Goal: Check status: Check status

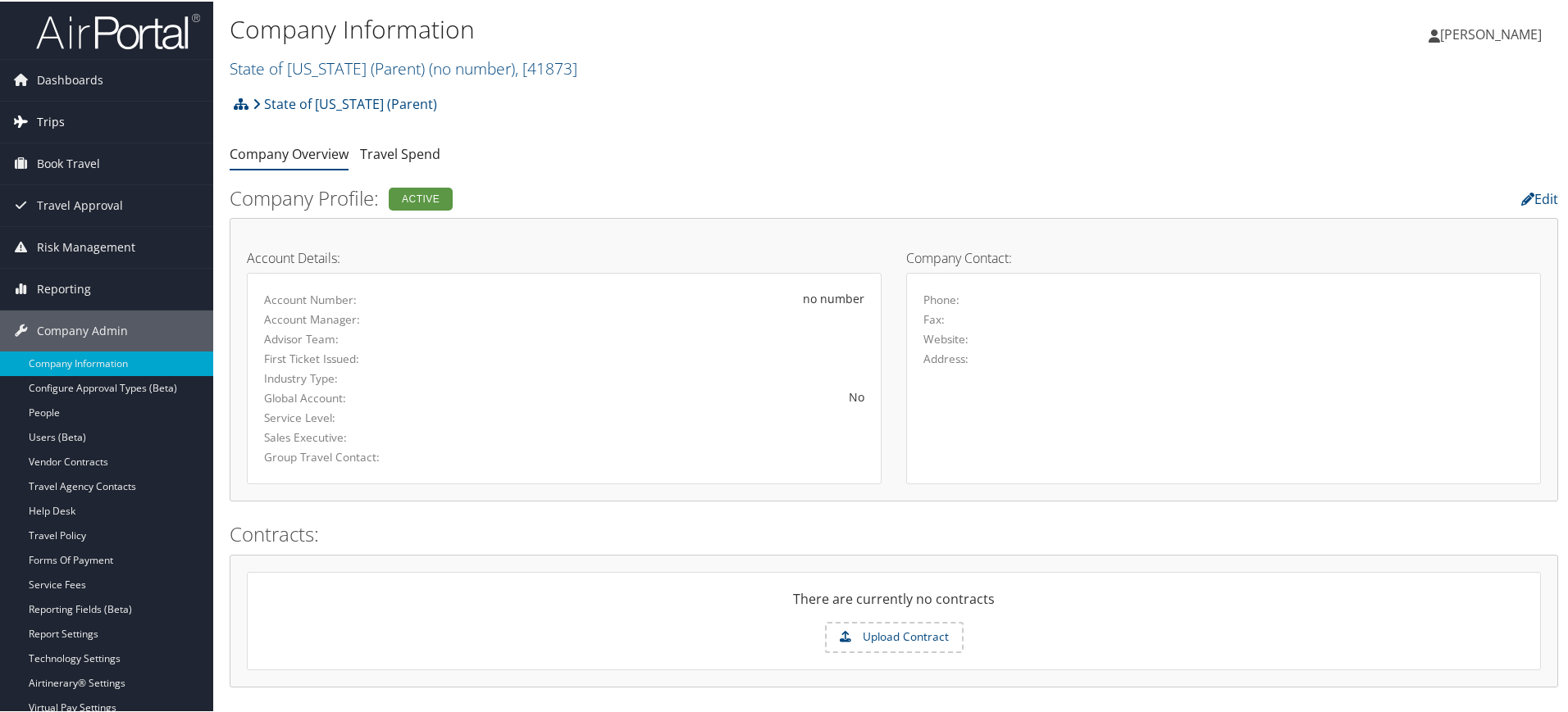
click at [96, 116] on link "Trips" at bounding box center [107, 121] width 213 height 41
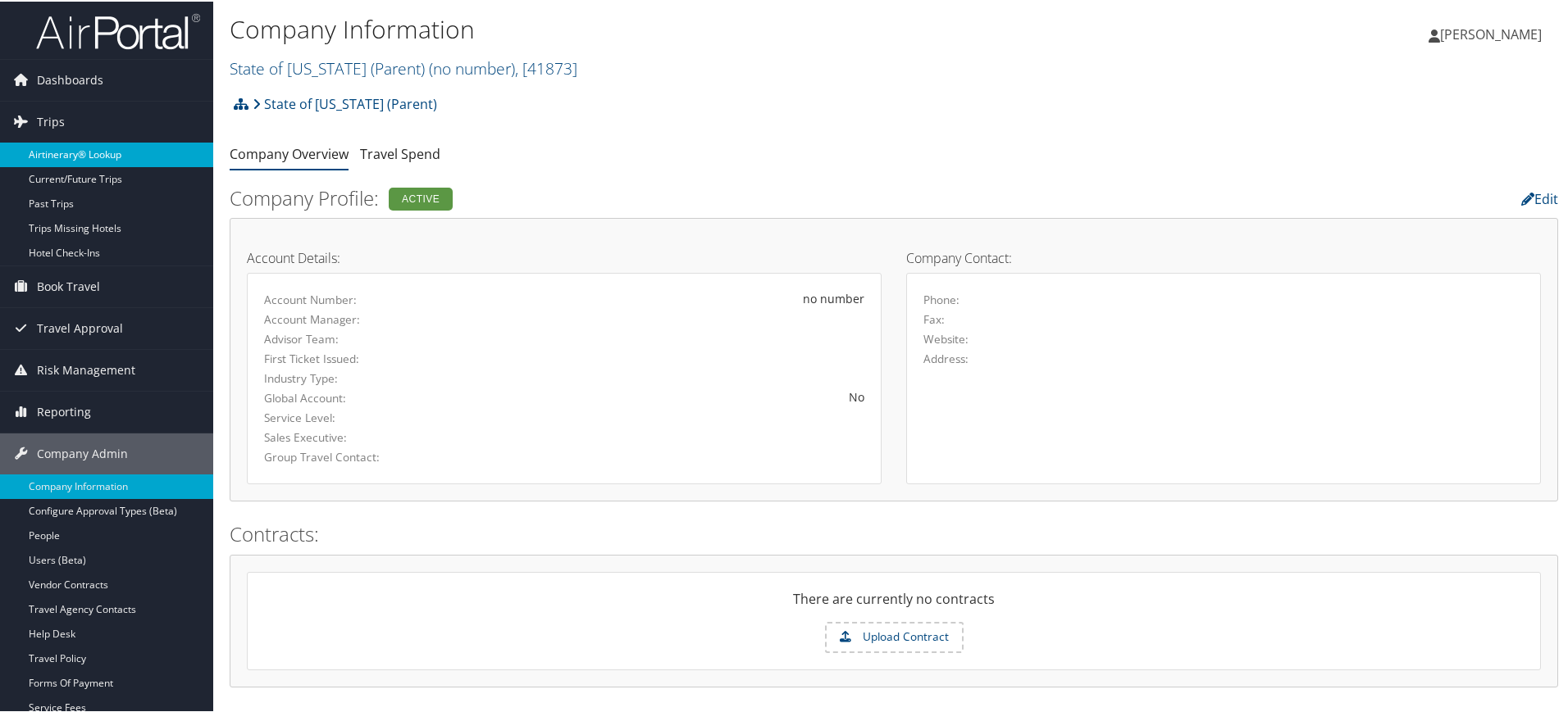
click at [92, 147] on link "Airtinerary® Lookup" at bounding box center [107, 153] width 213 height 24
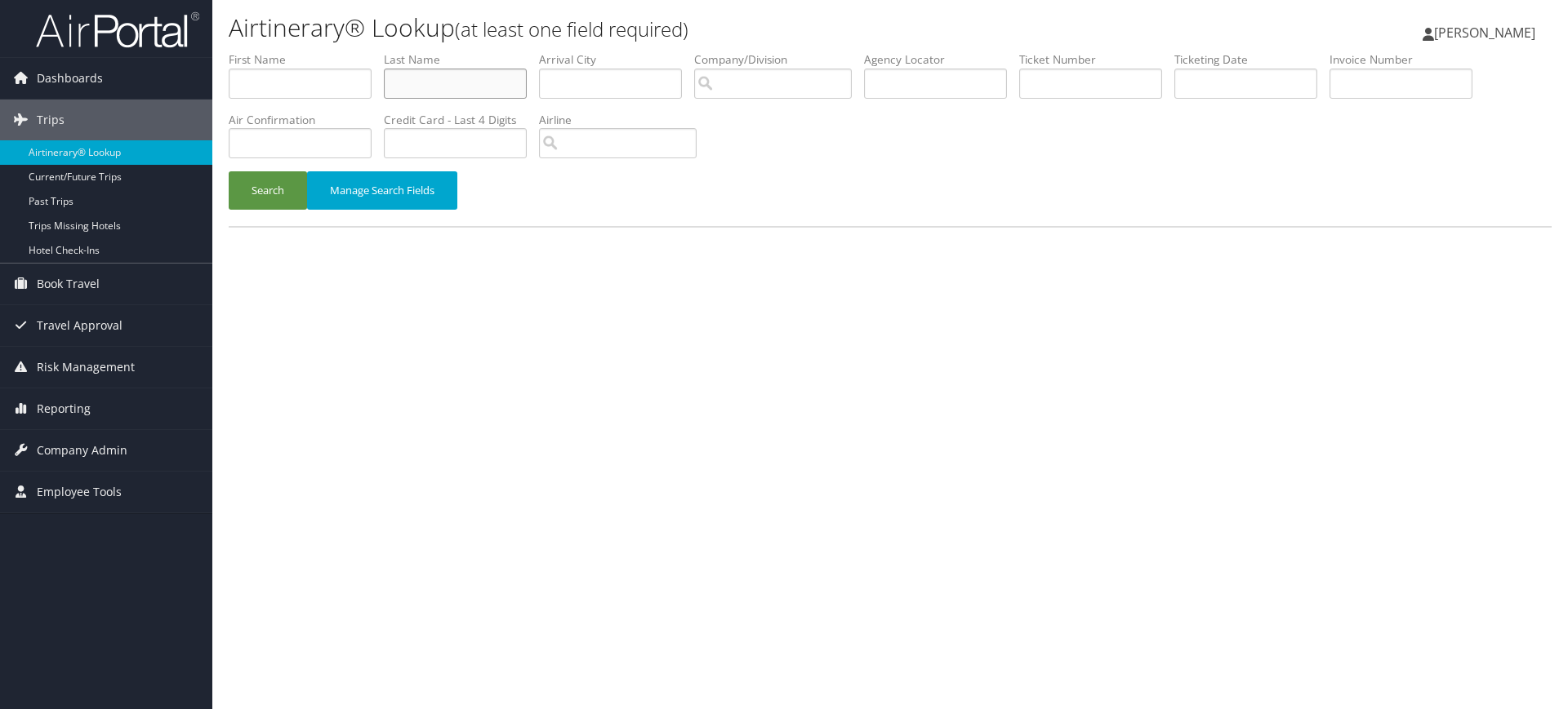
click at [424, 82] on input "text" at bounding box center [455, 84] width 143 height 30
paste input "Renner"
type input "Renner"
click at [334, 87] on input "text" at bounding box center [299, 84] width 143 height 30
paste input "Marty"
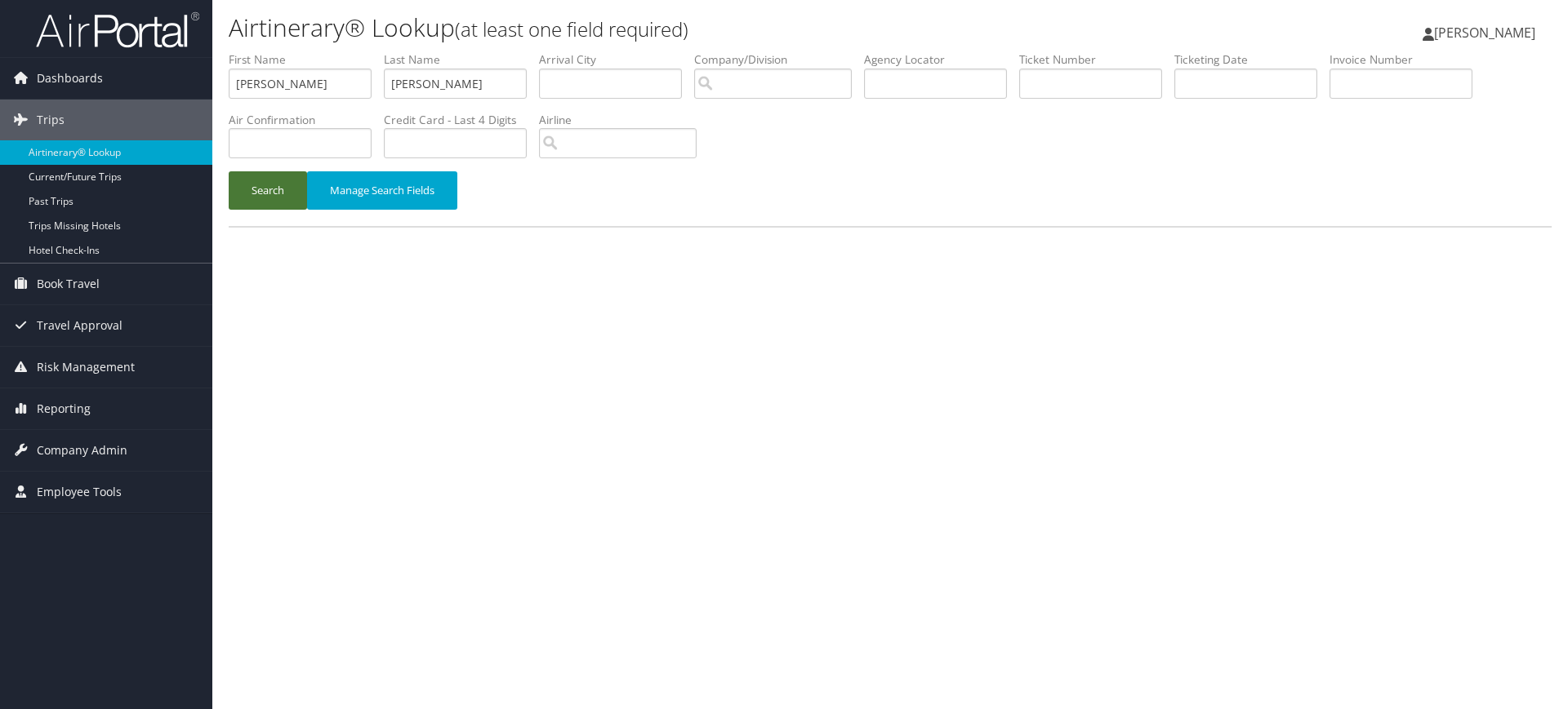
click at [296, 192] on button "Search" at bounding box center [268, 190] width 78 height 38
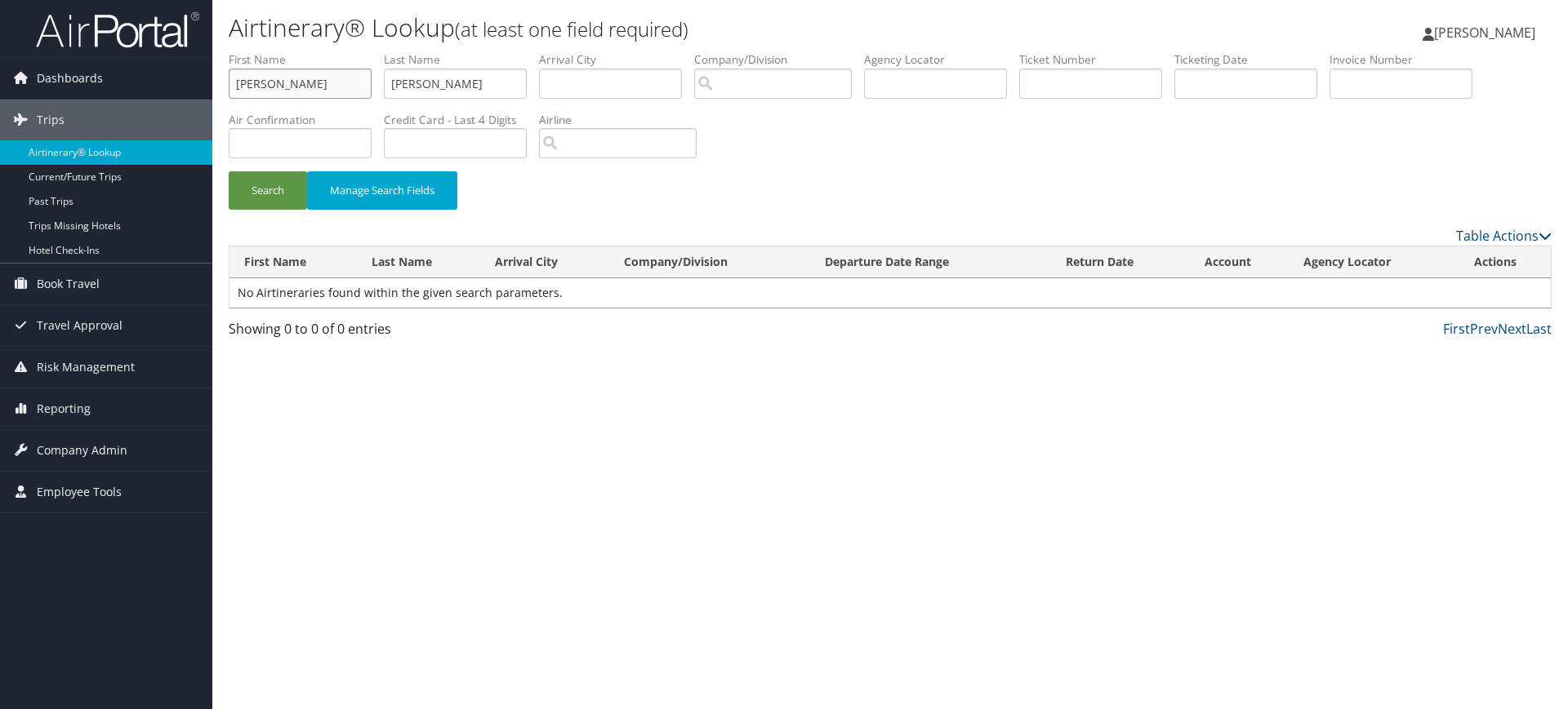
click at [317, 74] on input "Marty" at bounding box center [299, 84] width 143 height 30
type input "MartyR"
click at [273, 195] on button "Search" at bounding box center [268, 190] width 78 height 38
click at [1401, 79] on input "text" at bounding box center [1400, 84] width 143 height 30
paste input "000096924"
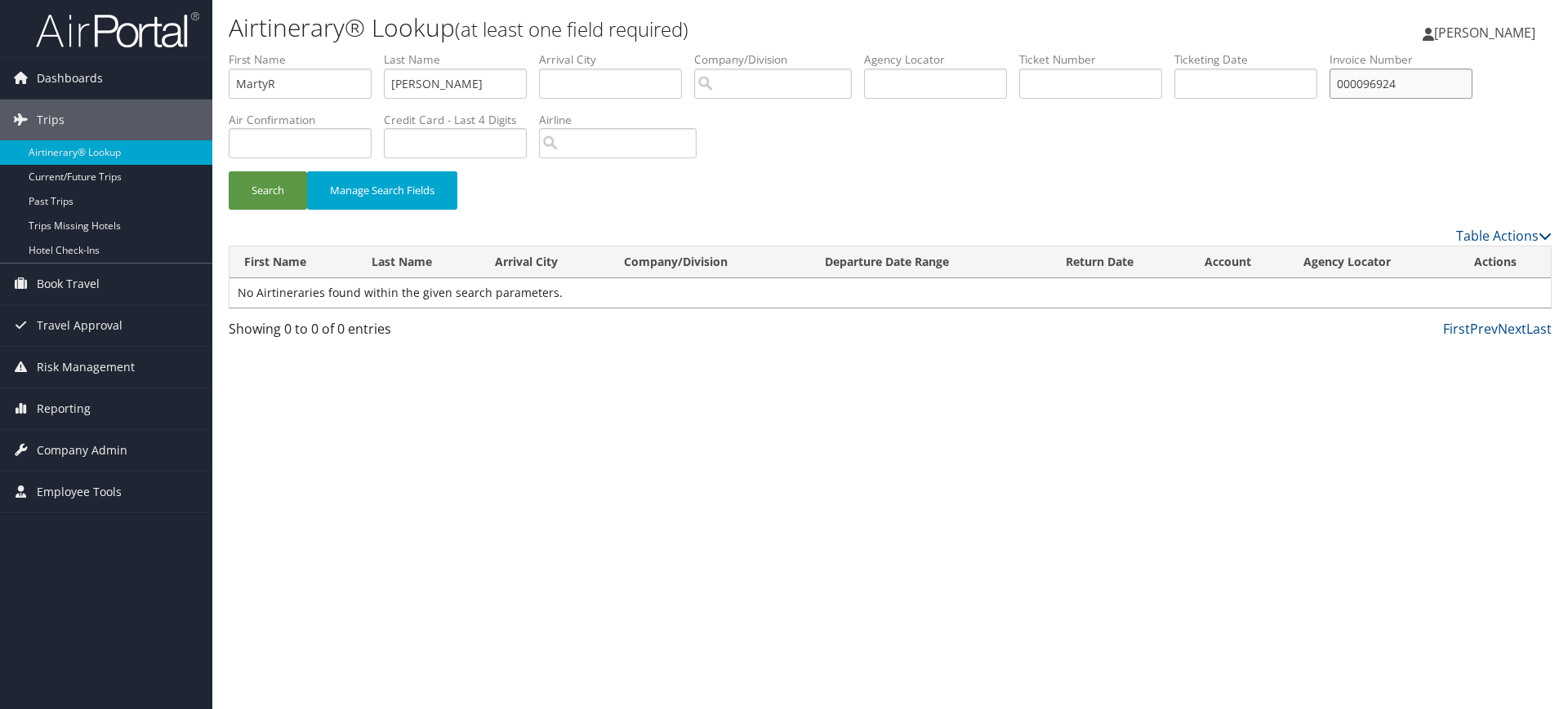
type input "000096924"
click at [309, 93] on input "MartyR" at bounding box center [299, 84] width 143 height 30
click at [473, 86] on input "Renner" at bounding box center [455, 84] width 143 height 30
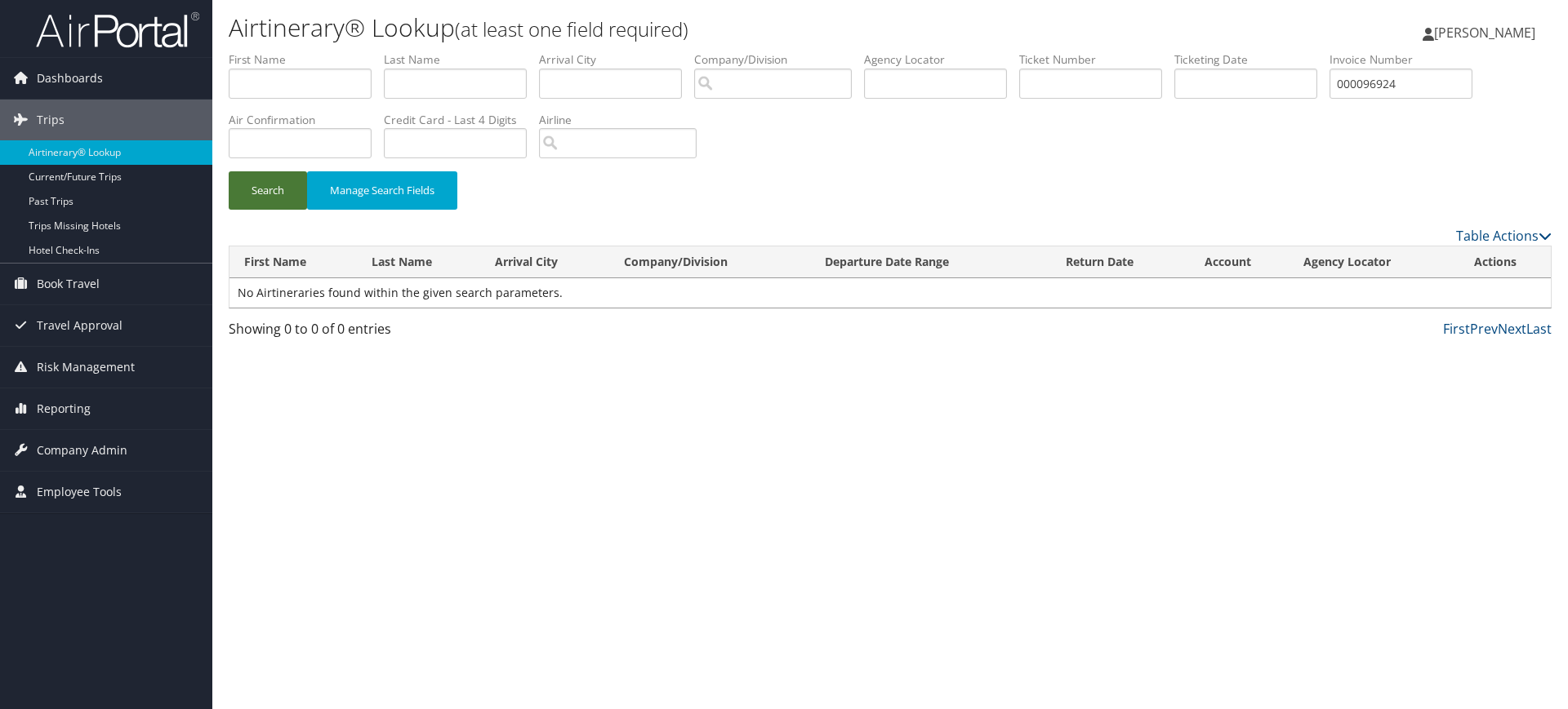
click at [258, 183] on button "Search" at bounding box center [268, 190] width 78 height 38
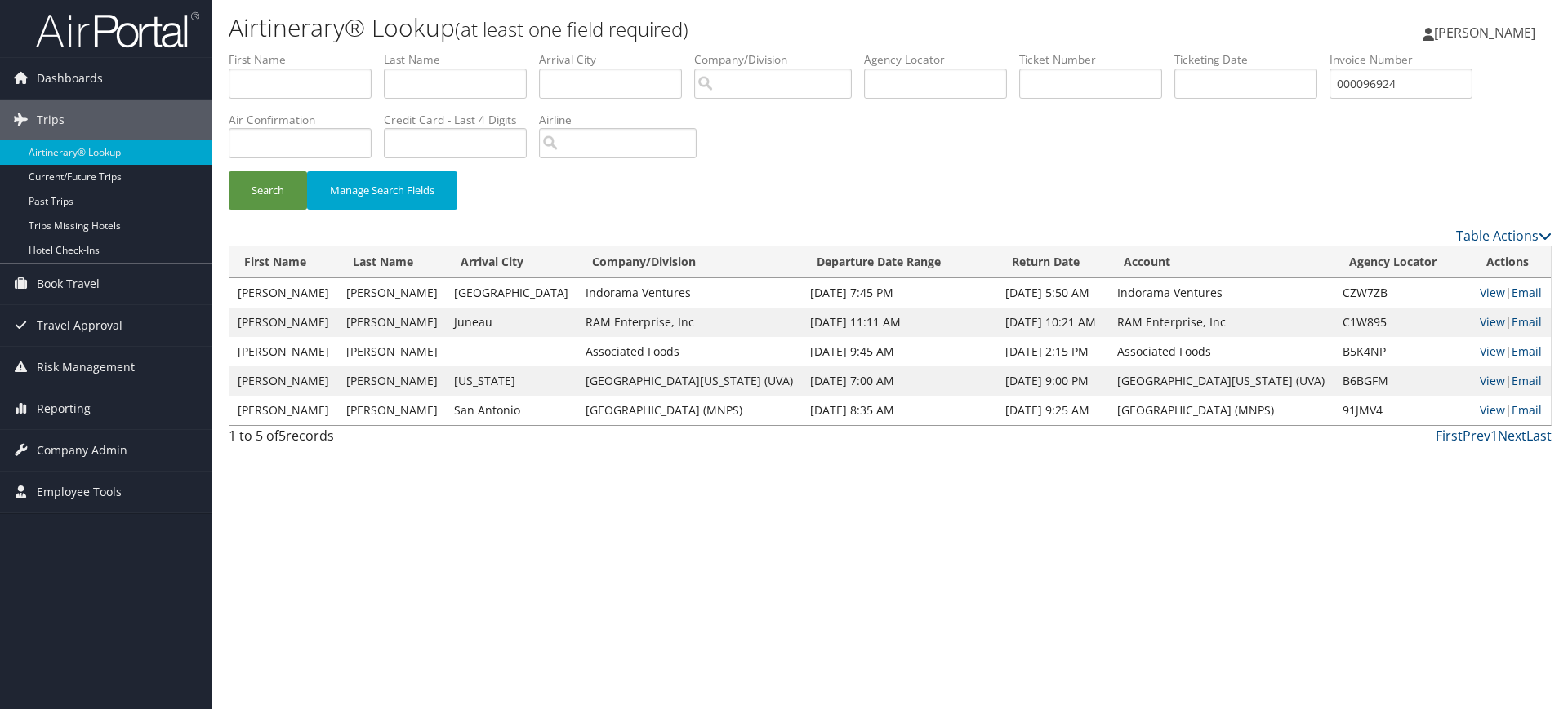
click at [1382, 294] on td "CZW7ZB" at bounding box center [1404, 293] width 138 height 30
copy td "CZW7ZB"
